Goal: Task Accomplishment & Management: Manage account settings

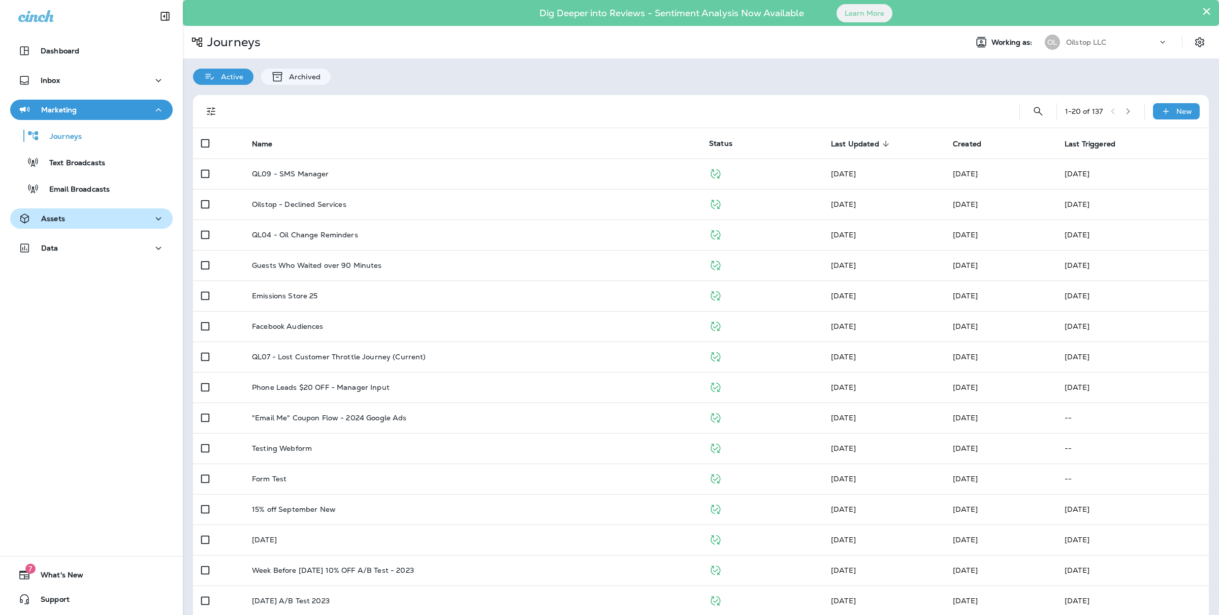
click at [84, 209] on button "Assets" at bounding box center [91, 218] width 163 height 20
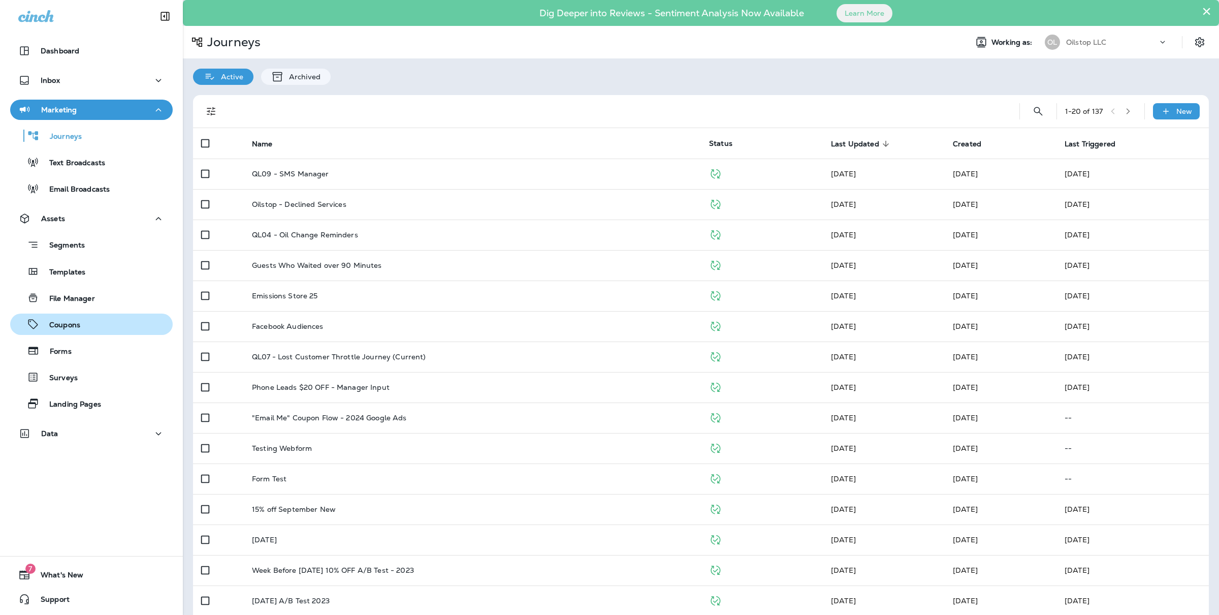
click at [70, 325] on p "Coupons" at bounding box center [59, 325] width 41 height 10
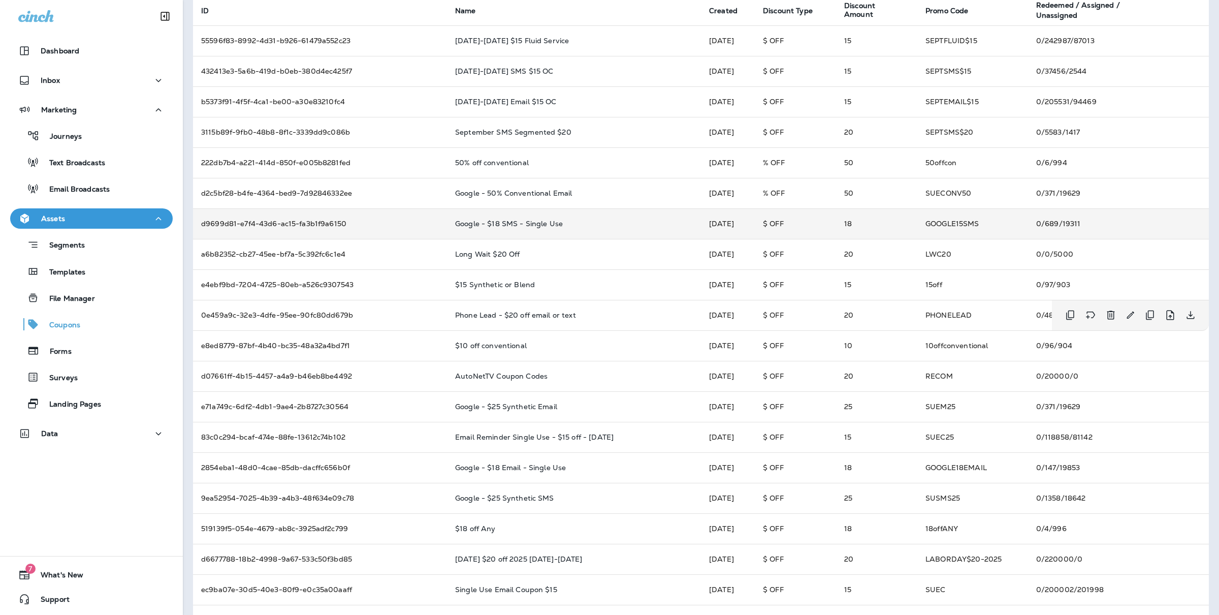
scroll to position [138, 0]
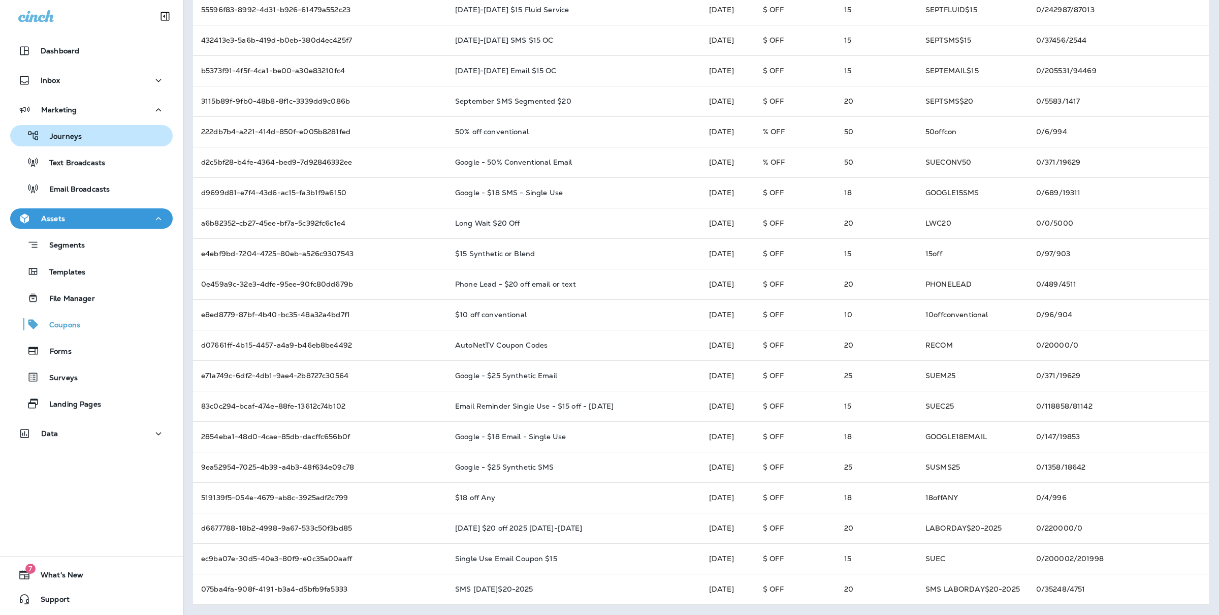
click at [121, 138] on div "Journeys" at bounding box center [91, 135] width 154 height 15
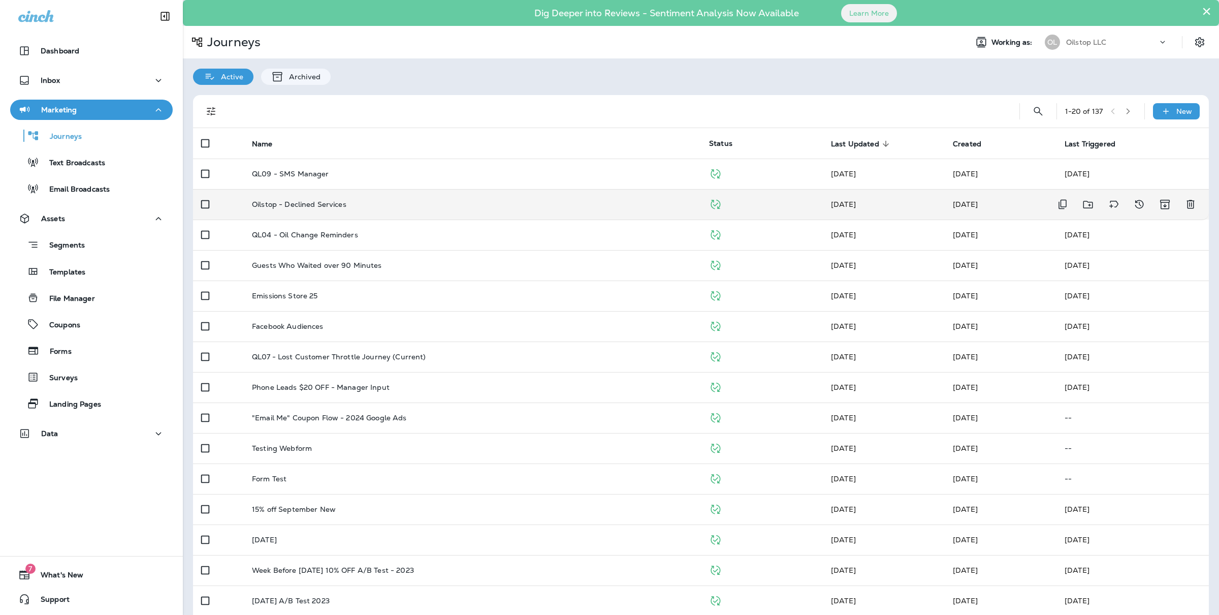
click at [449, 202] on div "Oilstop - Declined Services" at bounding box center [472, 204] width 441 height 8
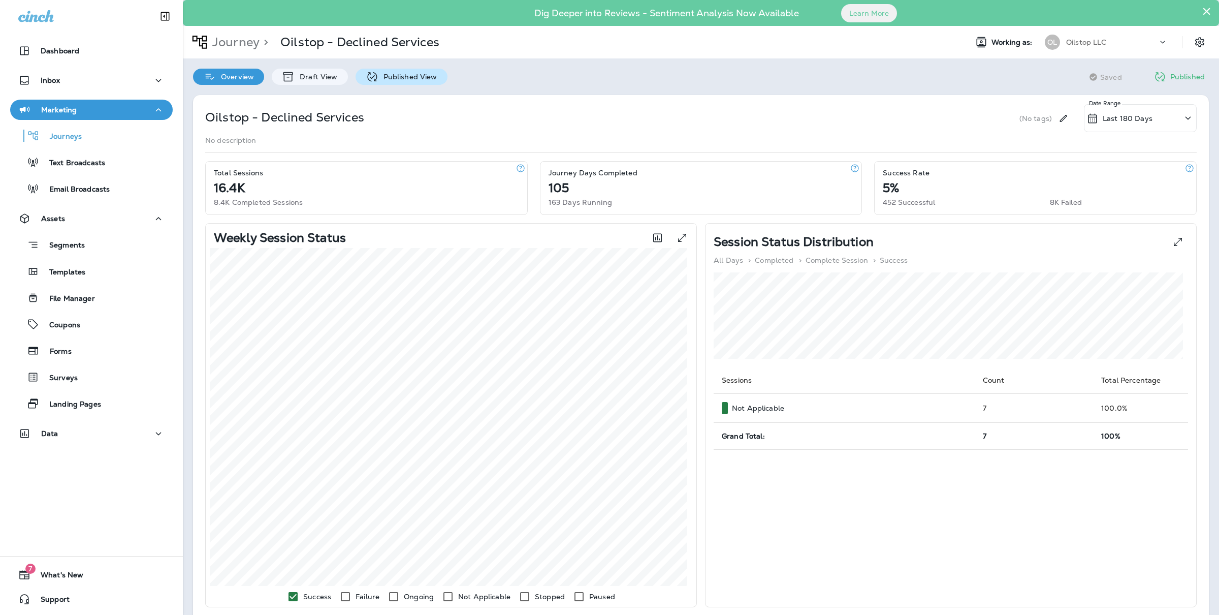
click at [393, 78] on p "Published View" at bounding box center [407, 77] width 59 height 8
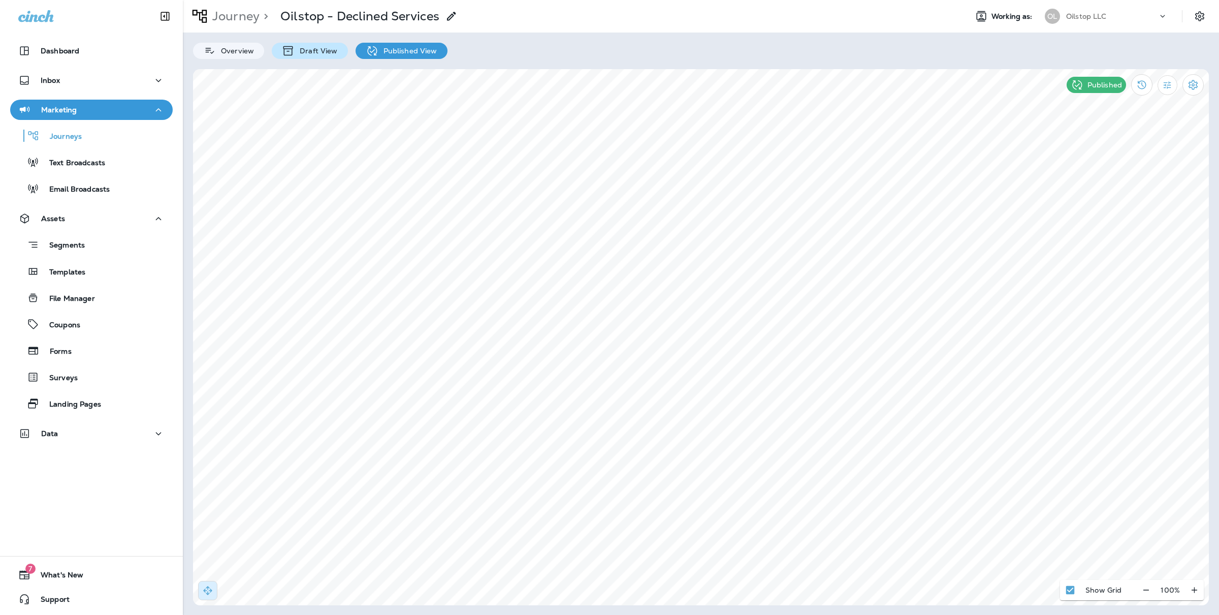
click at [320, 49] on p "Draft View" at bounding box center [316, 51] width 43 height 8
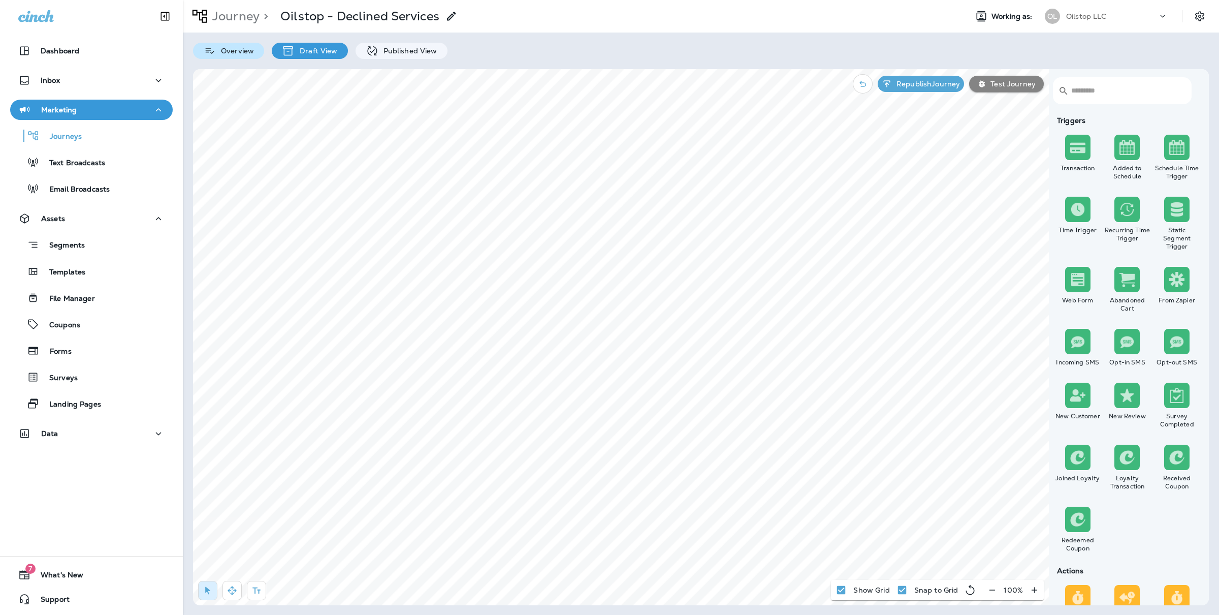
click at [237, 48] on p "Overview" at bounding box center [235, 51] width 38 height 8
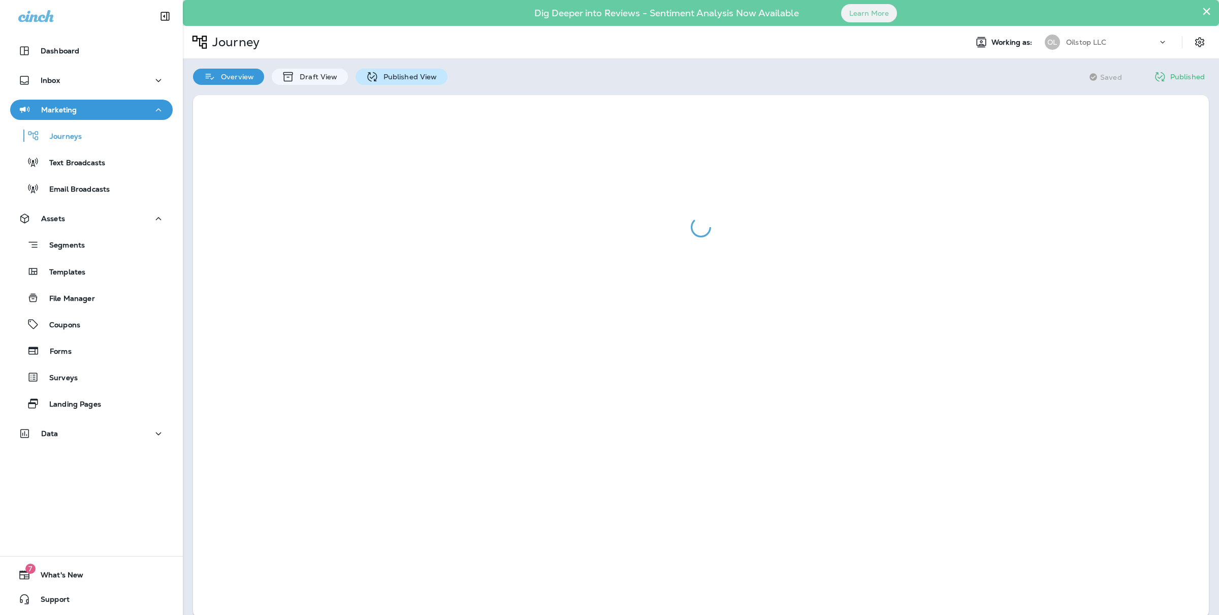
click at [389, 81] on div "Published View" at bounding box center [402, 77] width 92 height 16
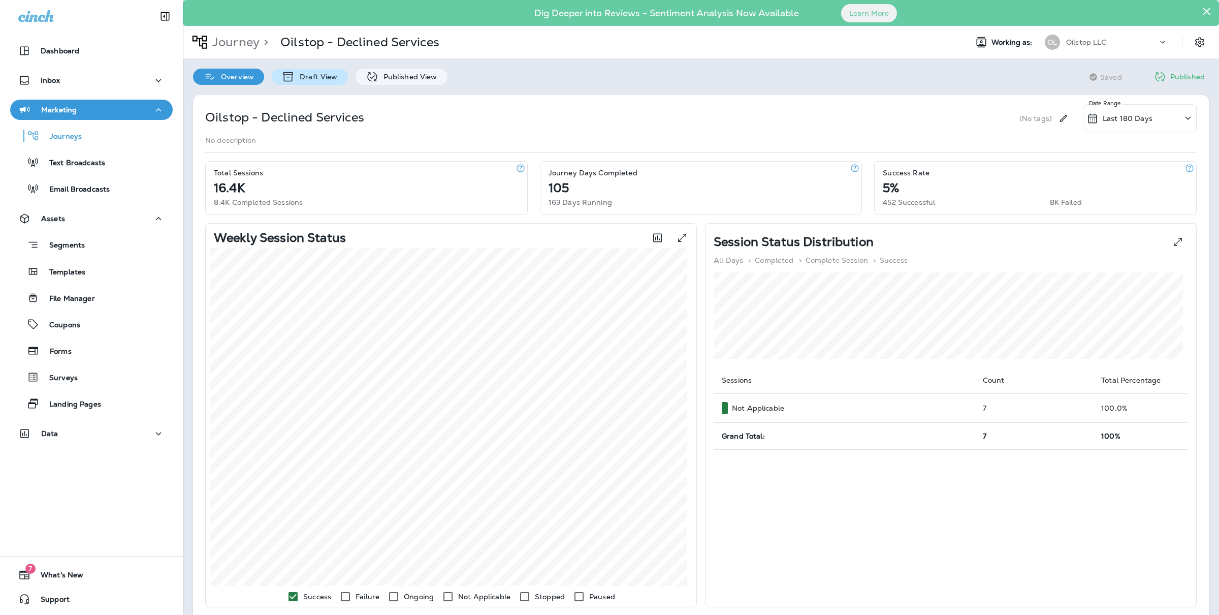
click at [320, 82] on div "Draft View" at bounding box center [310, 77] width 76 height 16
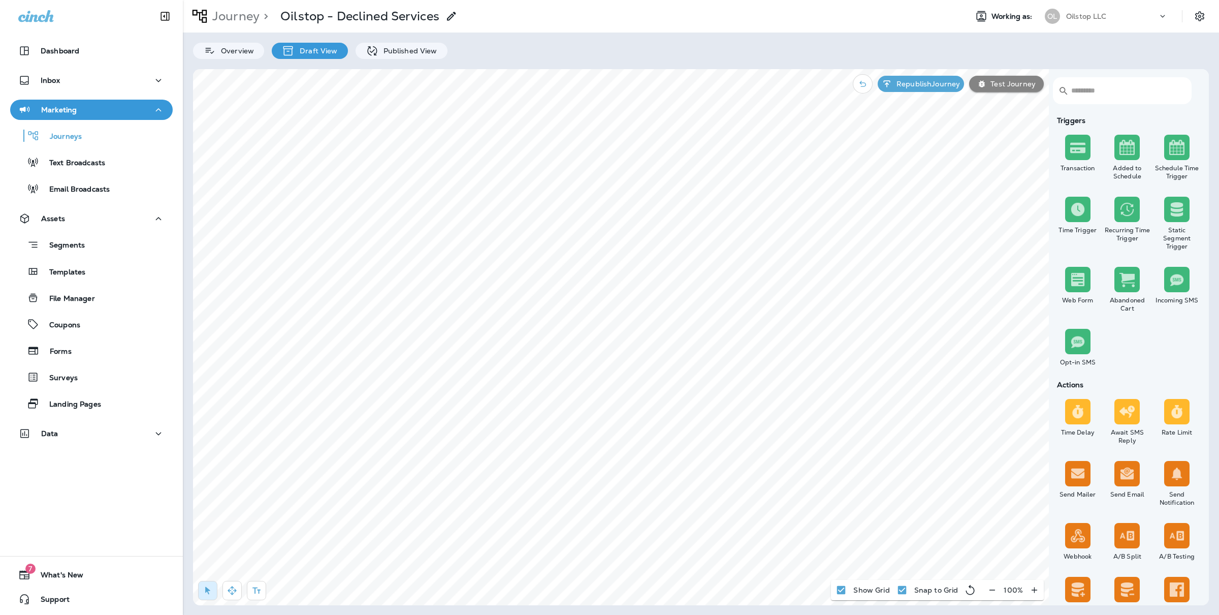
click at [307, 54] on p "Draft View" at bounding box center [316, 51] width 43 height 8
click at [408, 51] on p "Published View" at bounding box center [407, 51] width 59 height 8
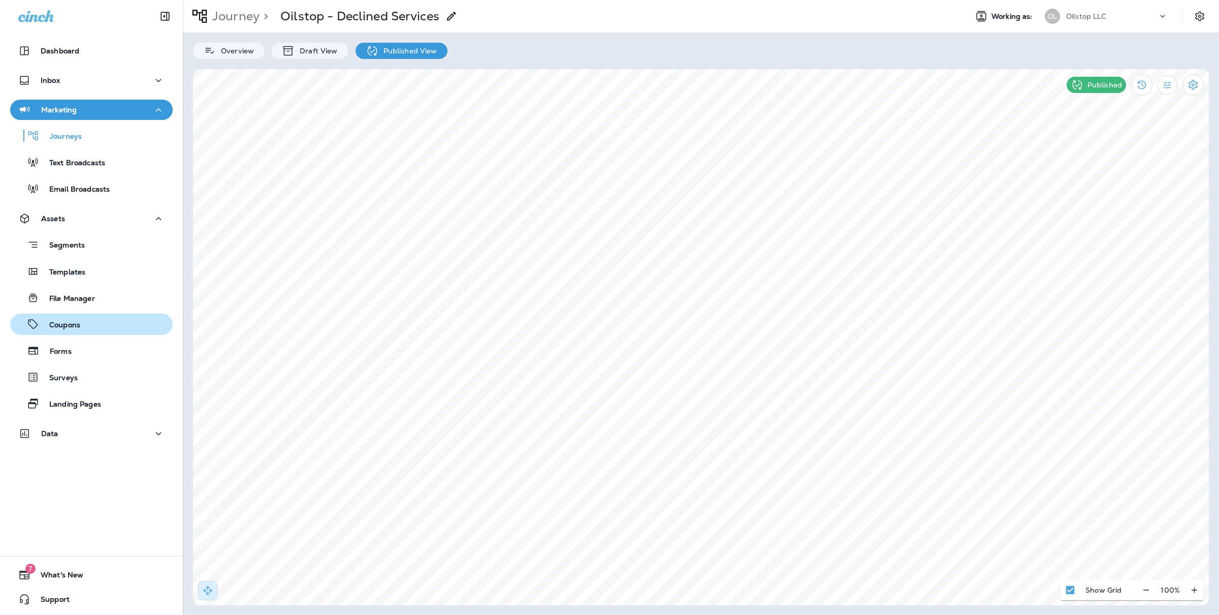
click at [93, 319] on div "Coupons" at bounding box center [91, 323] width 154 height 15
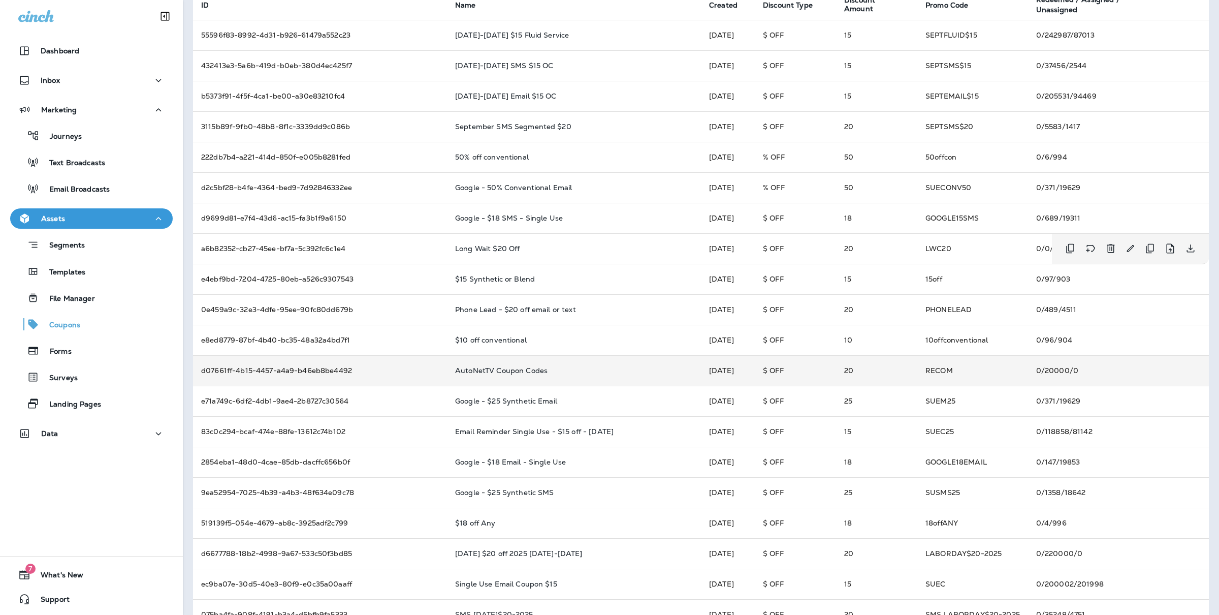
scroll to position [113, 0]
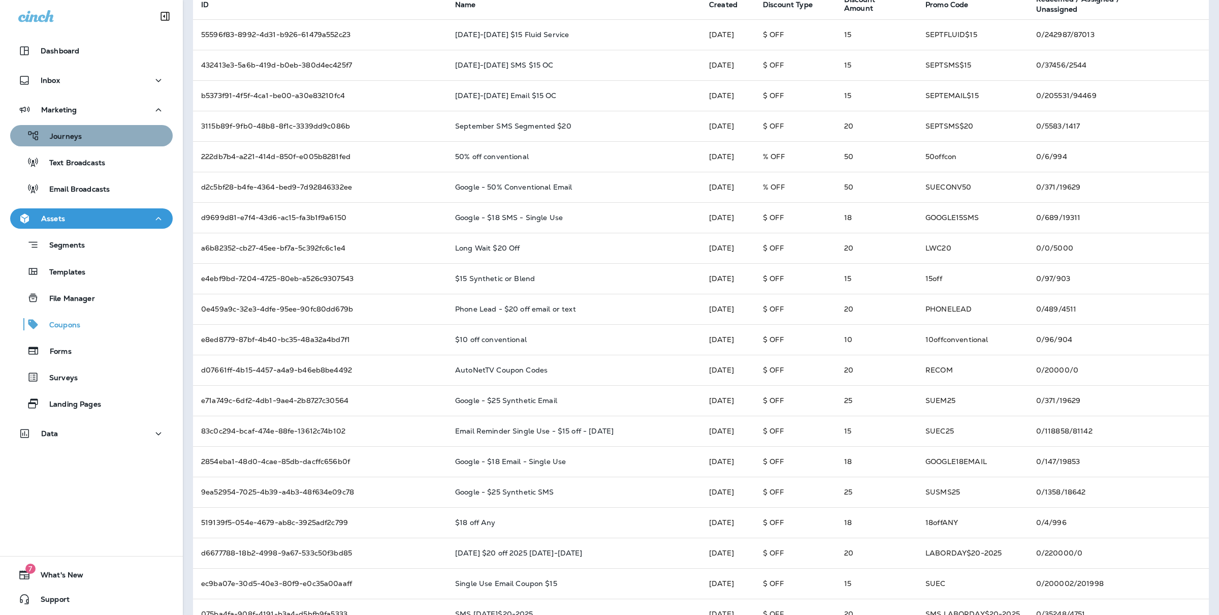
click at [94, 136] on div "Journeys" at bounding box center [91, 135] width 154 height 15
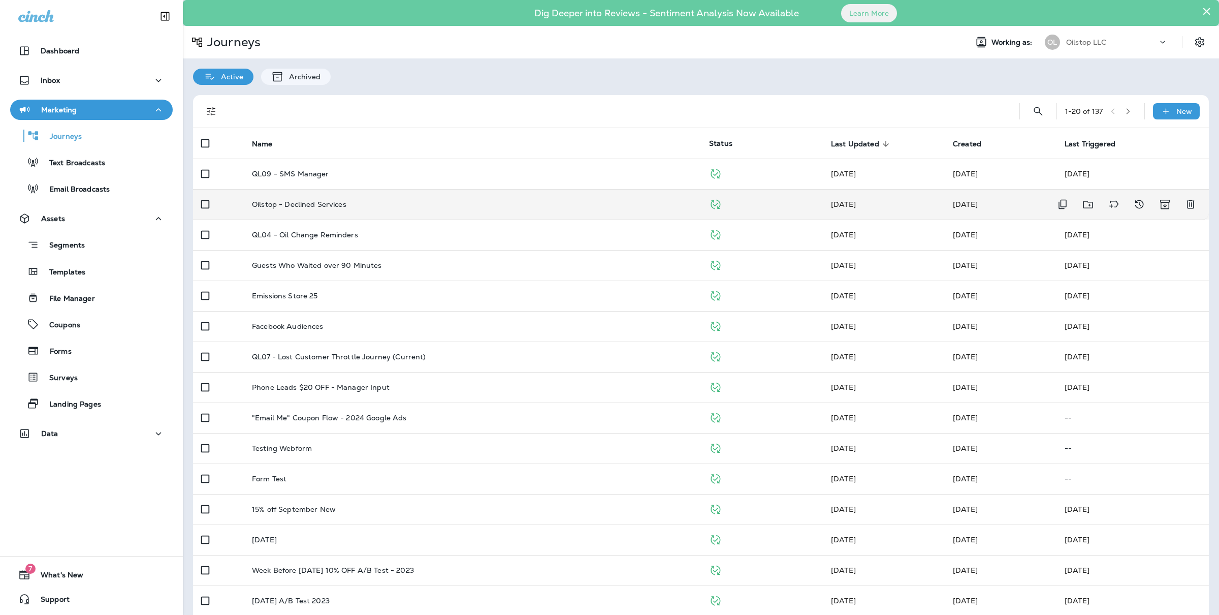
click at [428, 203] on div "Oilstop - Declined Services" at bounding box center [472, 204] width 441 height 8
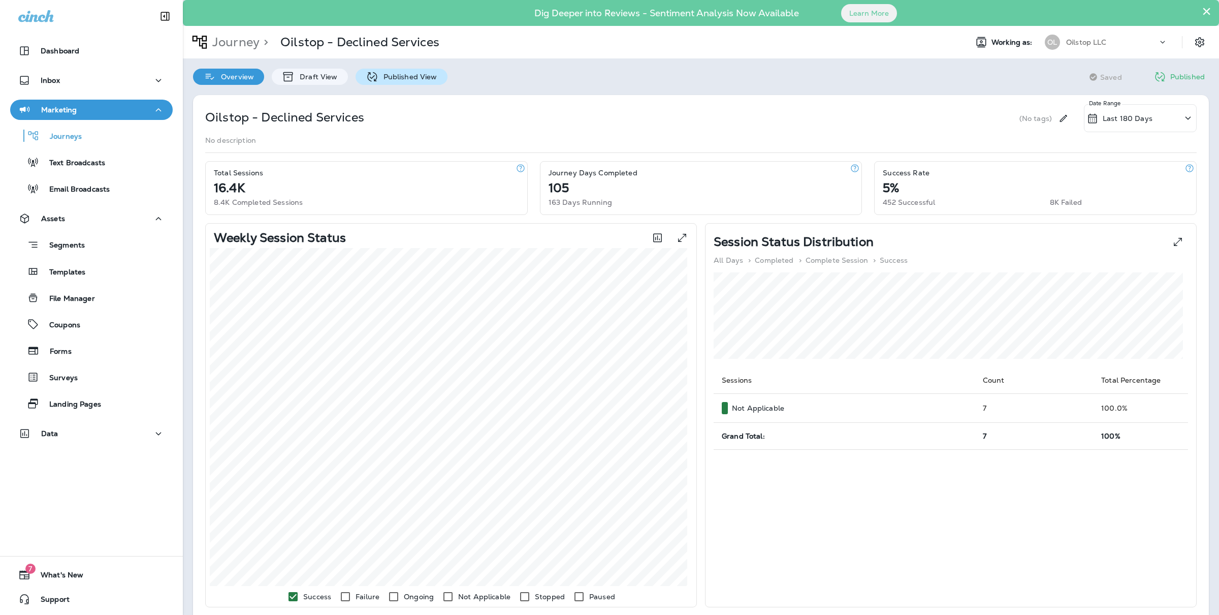
click at [396, 80] on p "Published View" at bounding box center [407, 77] width 59 height 8
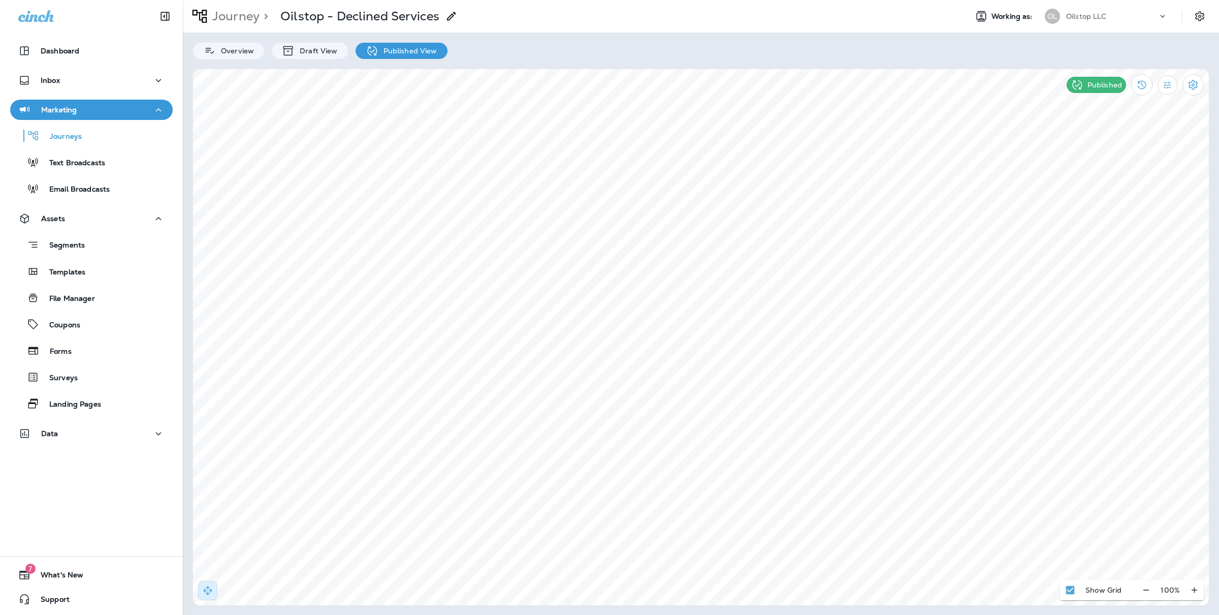
click at [871, 614] on div "Journey > Oilstop - Declined Services Working as: OL Oilstop LLC Overview Draft…" at bounding box center [701, 307] width 1036 height 615
click at [899, 614] on div "Journey > Oilstop - Declined Services Working as: OL Oilstop LLC Overview Draft…" at bounding box center [701, 307] width 1036 height 615
click at [884, 614] on div "Journey > Oilstop - Declined Services Working as: OL Oilstop LLC Overview Draft…" at bounding box center [701, 307] width 1036 height 615
type input "**********"
click at [824, 217] on use at bounding box center [826, 216] width 4 height 4
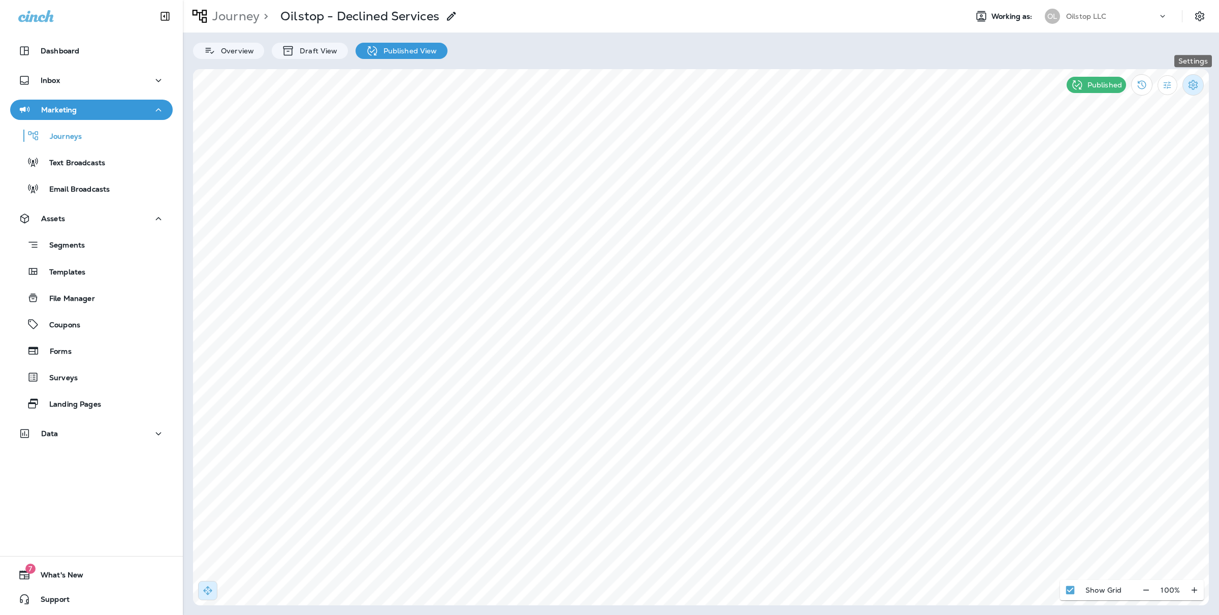
click at [1192, 86] on icon "Settings" at bounding box center [1192, 85] width 9 height 10
click at [1153, 141] on p "Pause Journey" at bounding box center [1135, 138] width 58 height 8
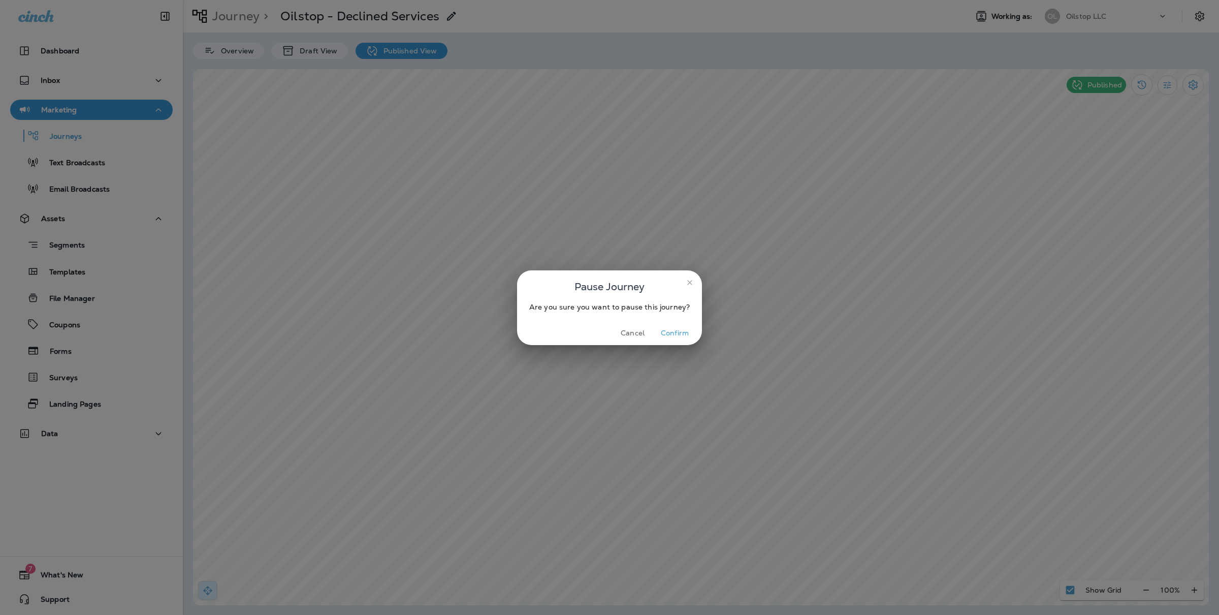
click at [676, 331] on button "Confirm" at bounding box center [675, 333] width 38 height 16
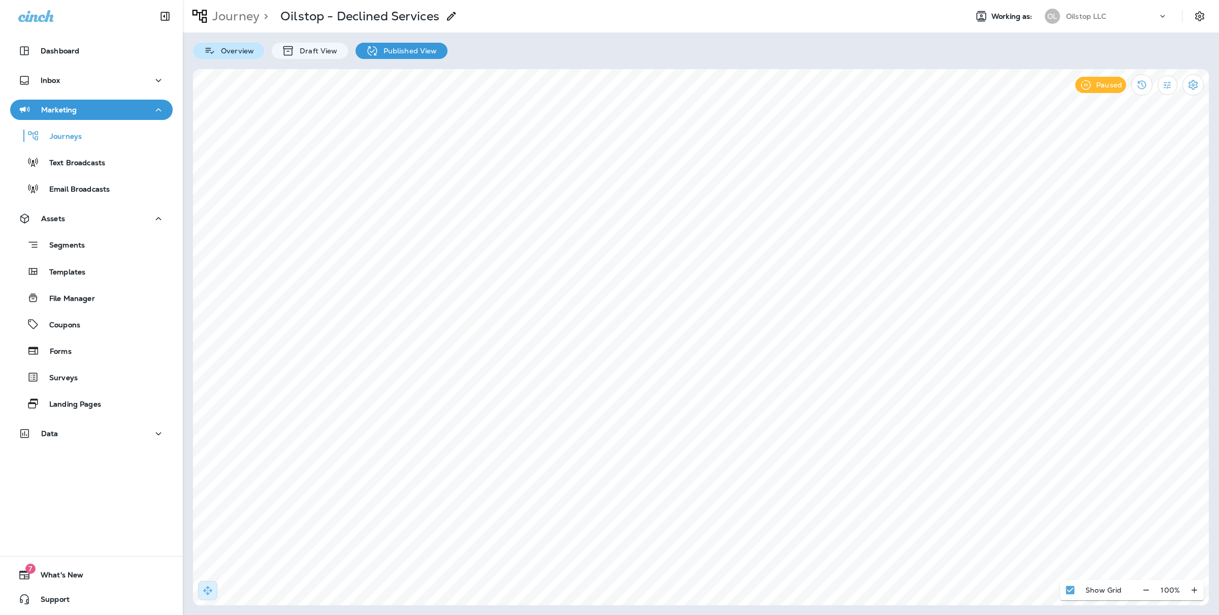
click at [233, 43] on div "Overview" at bounding box center [228, 51] width 71 height 16
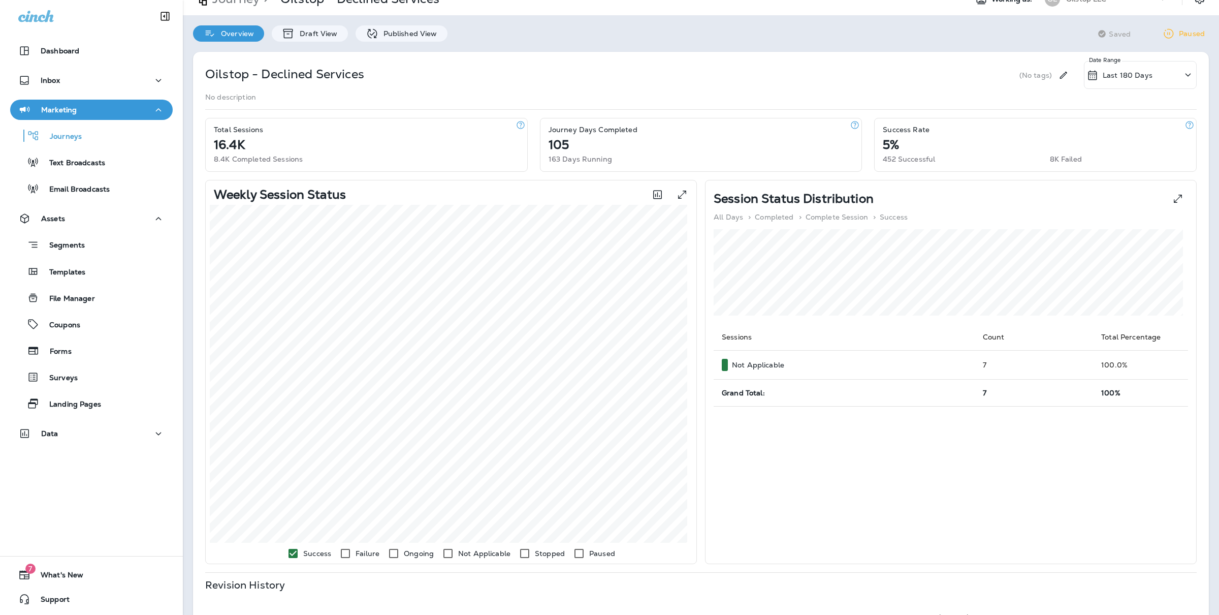
scroll to position [47, 0]
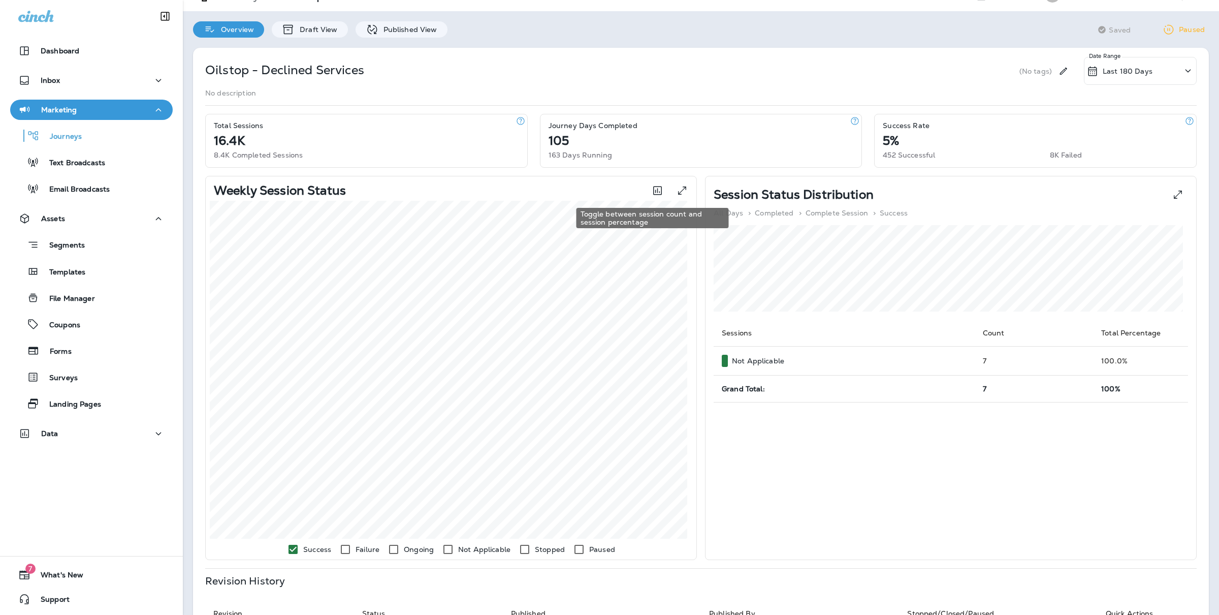
click at [653, 189] on icon "Toggle between session count and session percentage" at bounding box center [657, 190] width 9 height 9
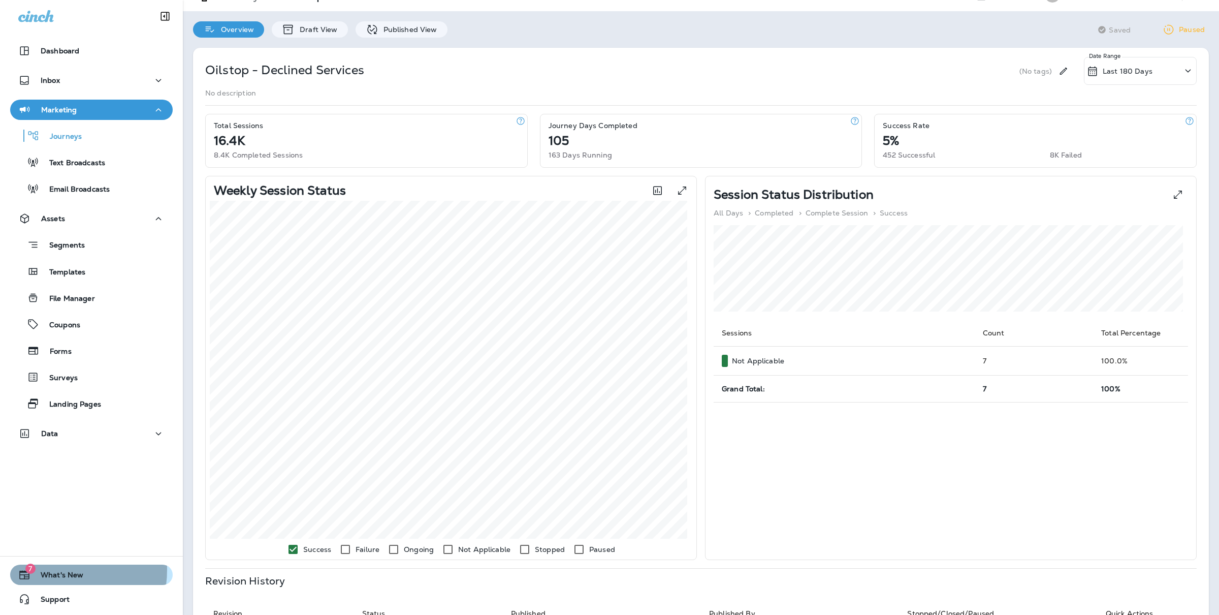
click at [50, 570] on span "What's New" at bounding box center [56, 576] width 53 height 12
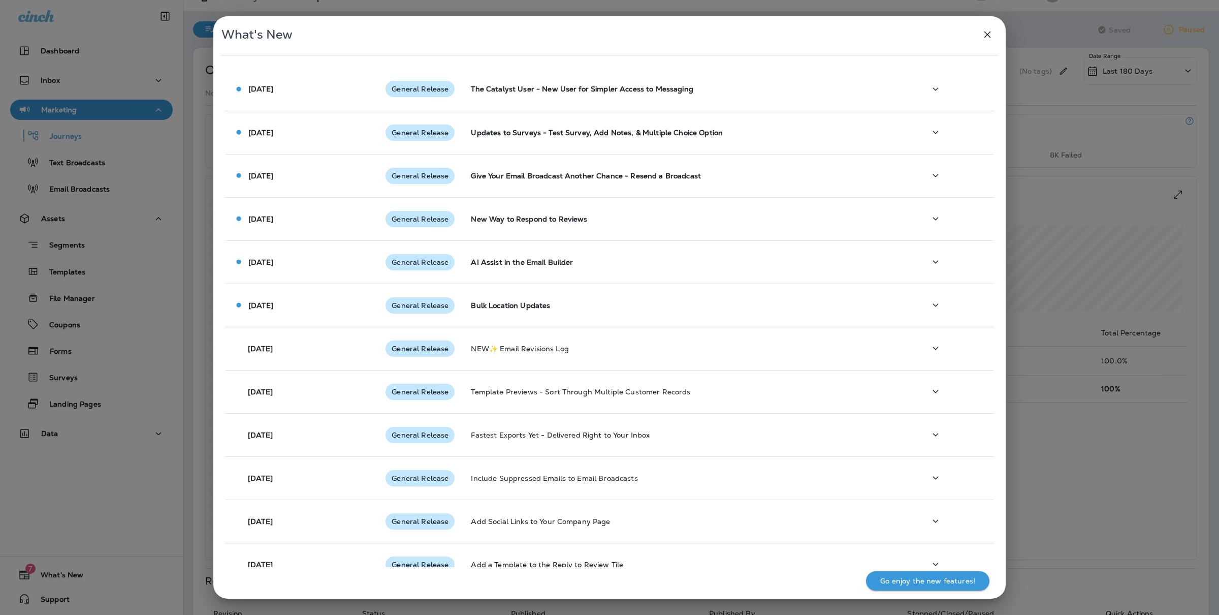
click at [983, 35] on icon "button" at bounding box center [987, 34] width 12 height 12
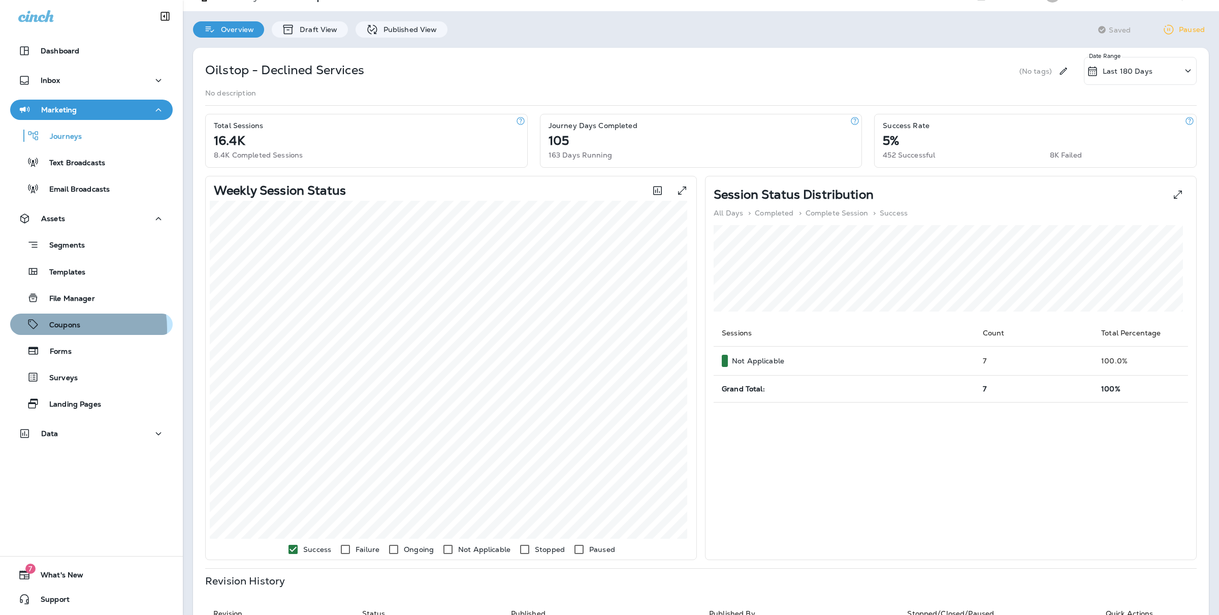
click at [62, 329] on p "Coupons" at bounding box center [59, 325] width 41 height 10
